Goal: Task Accomplishment & Management: Manage account settings

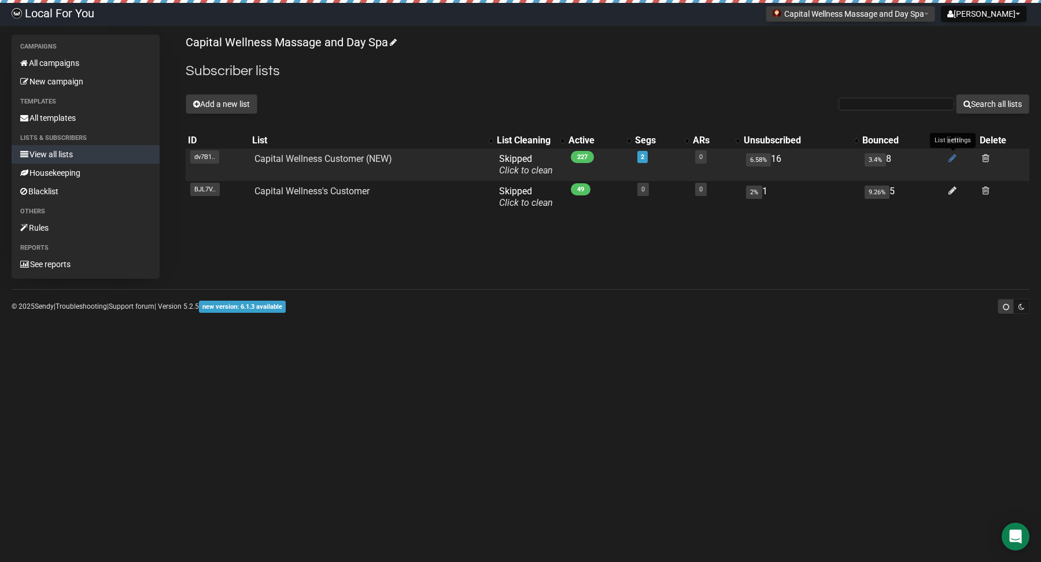
click at [949, 160] on icon at bounding box center [952, 158] width 8 height 10
click at [320, 162] on link "Capital Wellness Customer (NEW)" at bounding box center [323, 158] width 138 height 11
